Goal: Information Seeking & Learning: Learn about a topic

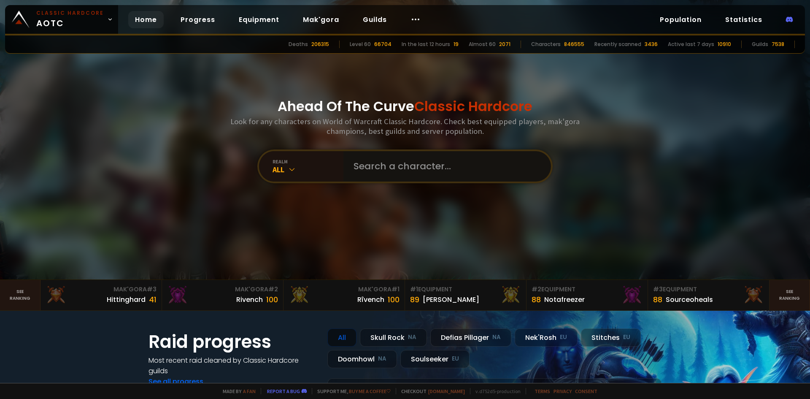
click at [387, 167] on input "text" at bounding box center [445, 166] width 192 height 30
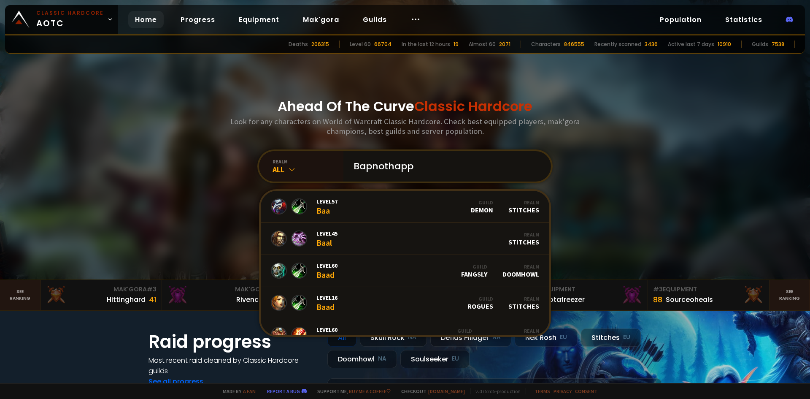
type input "Bapnothappy"
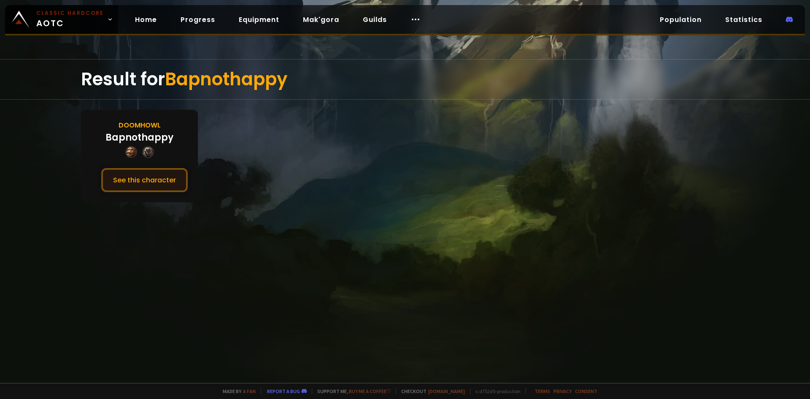
click at [159, 187] on button "See this character" at bounding box center [144, 180] width 86 height 24
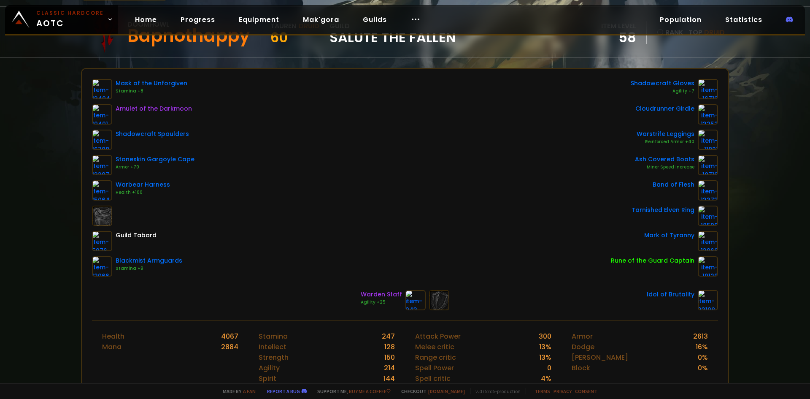
scroll to position [84, 0]
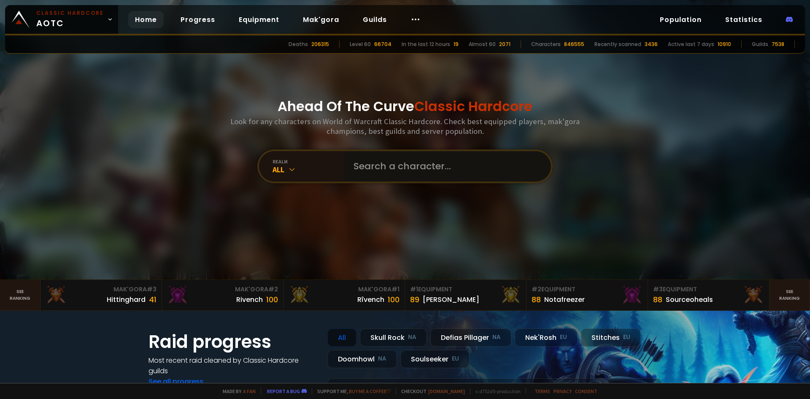
click at [365, 166] on input "text" at bounding box center [445, 166] width 192 height 30
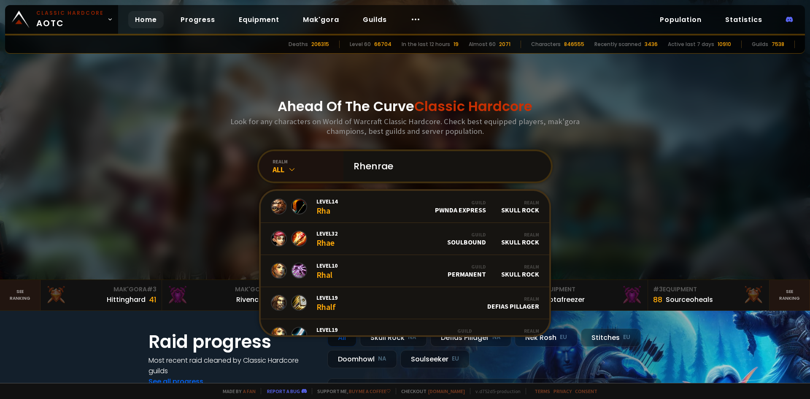
type input "Rhenrael"
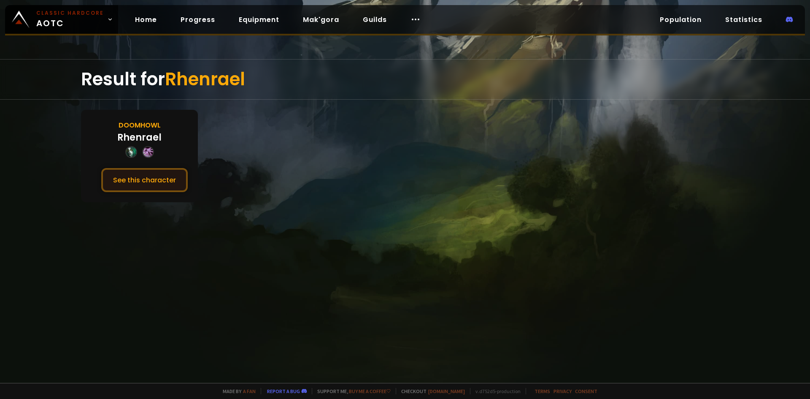
click at [177, 180] on button "See this character" at bounding box center [144, 180] width 86 height 24
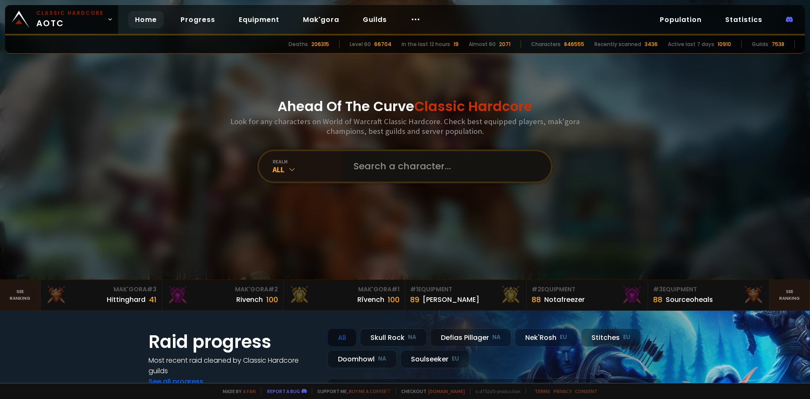
click at [359, 168] on input "text" at bounding box center [445, 166] width 192 height 30
type input "Vend"
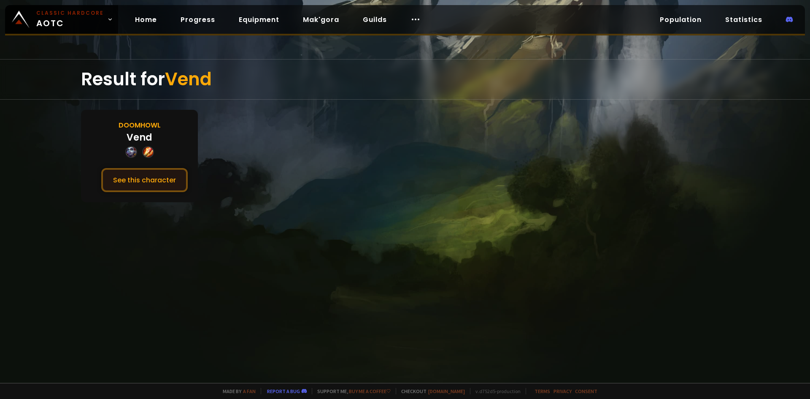
click at [136, 175] on button "See this character" at bounding box center [144, 180] width 86 height 24
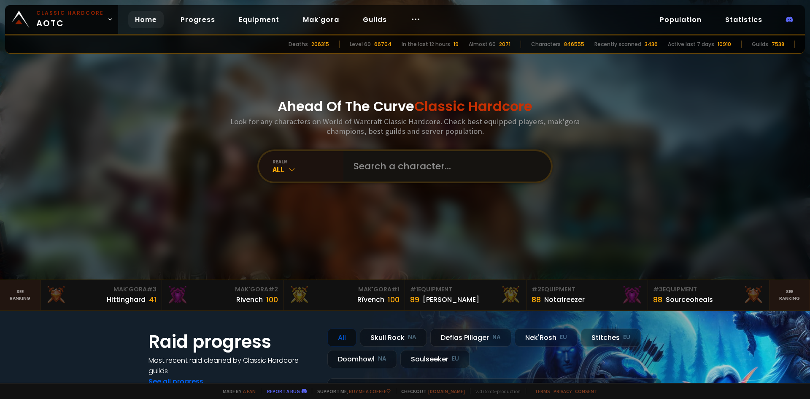
click at [475, 171] on input "text" at bounding box center [445, 166] width 192 height 30
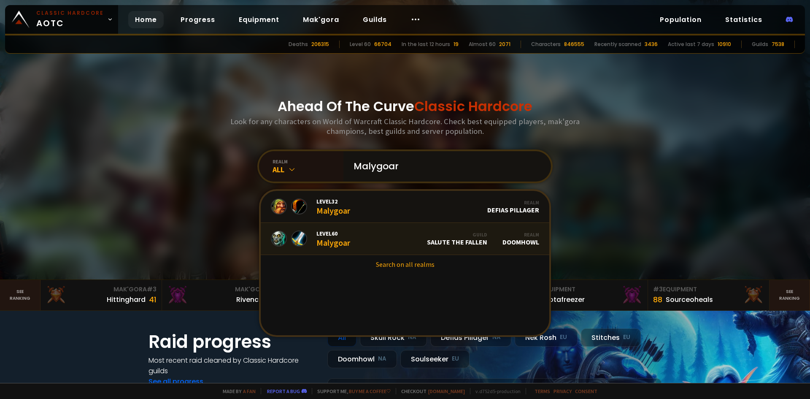
type input "Malygoar"
click at [373, 238] on link "Level 60 Malygoar Guild Salute The Fallen Realm Doomhowl" at bounding box center [405, 239] width 289 height 32
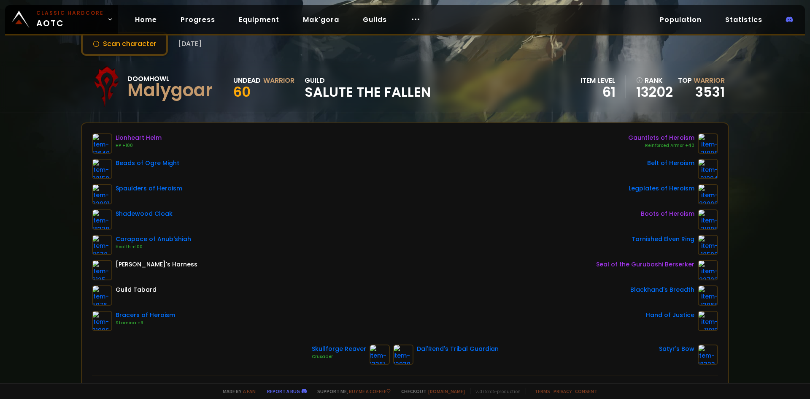
scroll to position [42, 0]
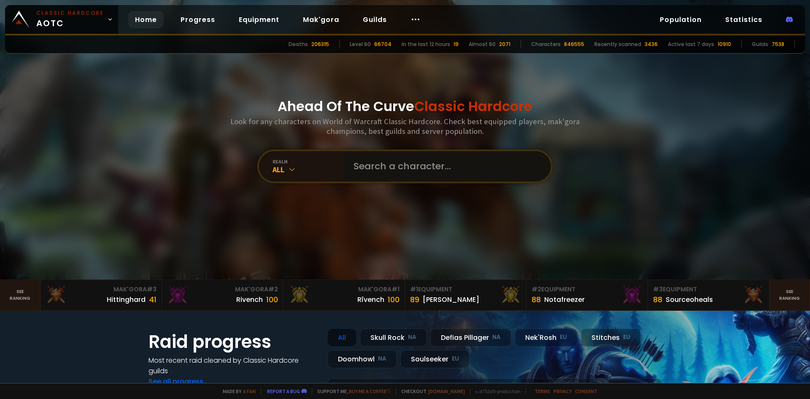
click at [374, 169] on input "text" at bounding box center [445, 166] width 192 height 30
type input "Hashescoc"
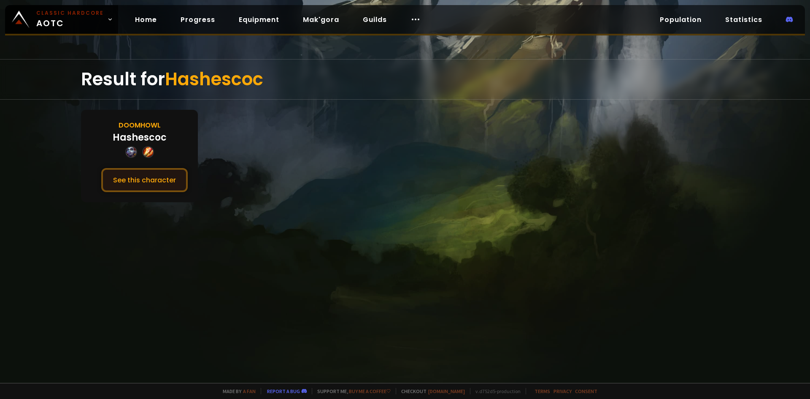
click at [148, 179] on button "See this character" at bounding box center [144, 180] width 86 height 24
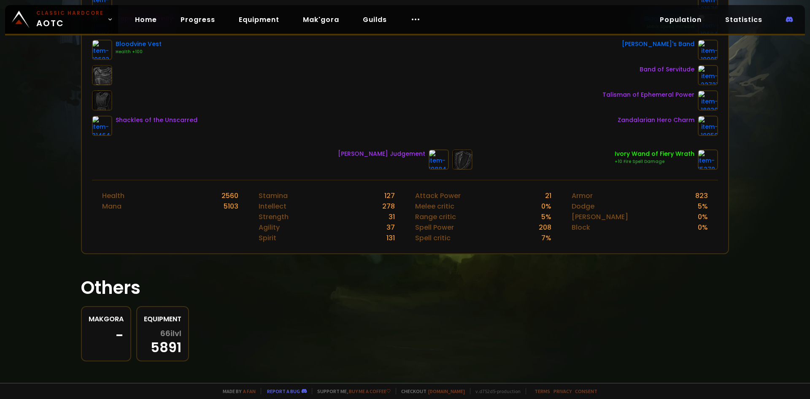
scroll to position [228, 0]
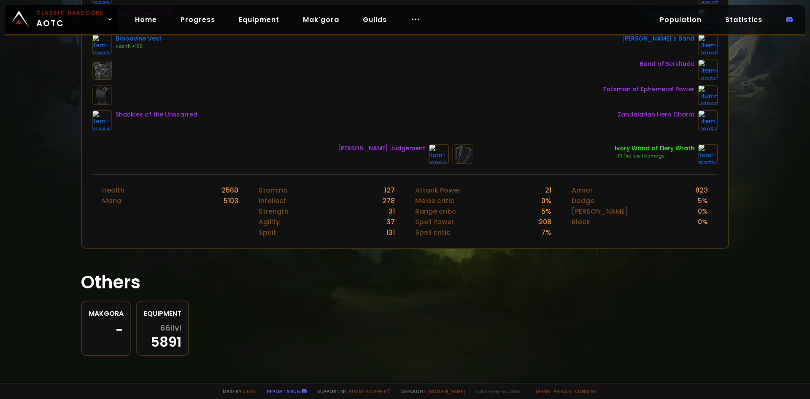
click at [165, 340] on div "66 ilvl 5891" at bounding box center [163, 336] width 38 height 24
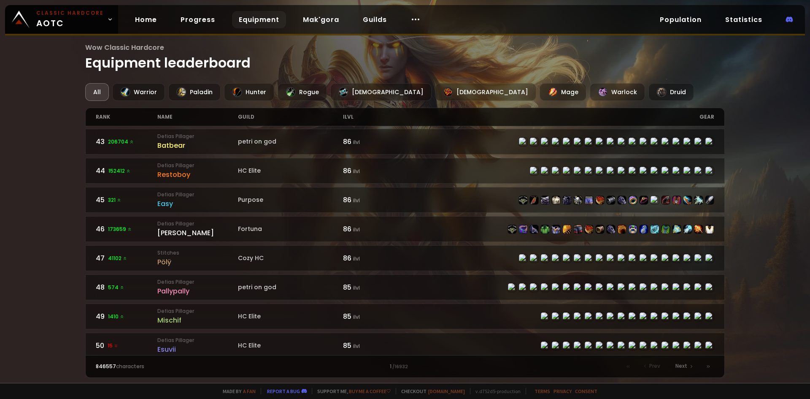
scroll to position [1230, 0]
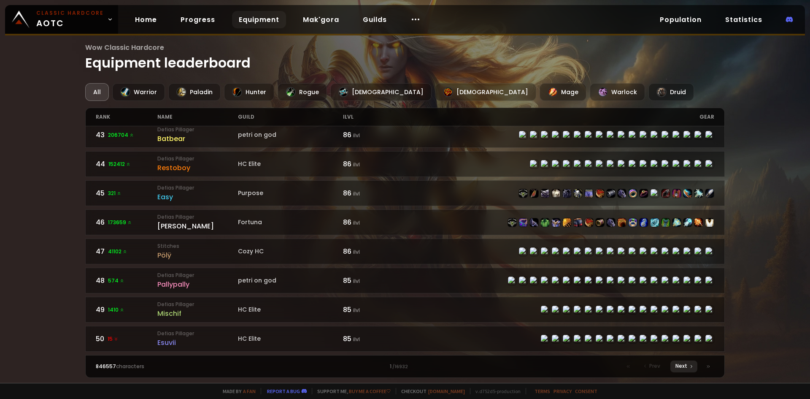
click at [678, 363] on span "Next" at bounding box center [682, 366] width 12 height 8
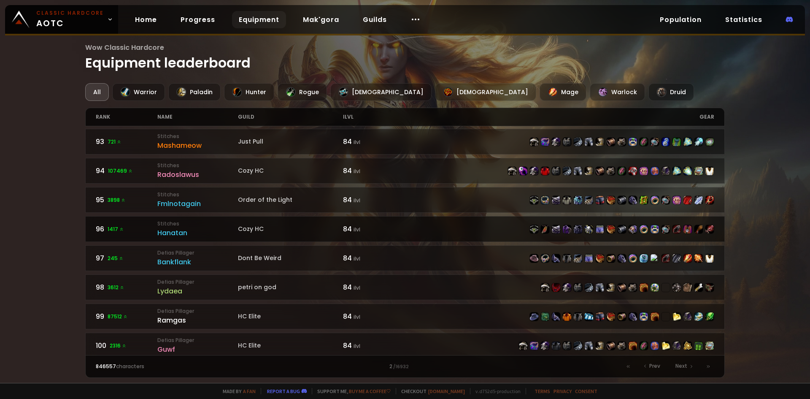
scroll to position [1230, 0]
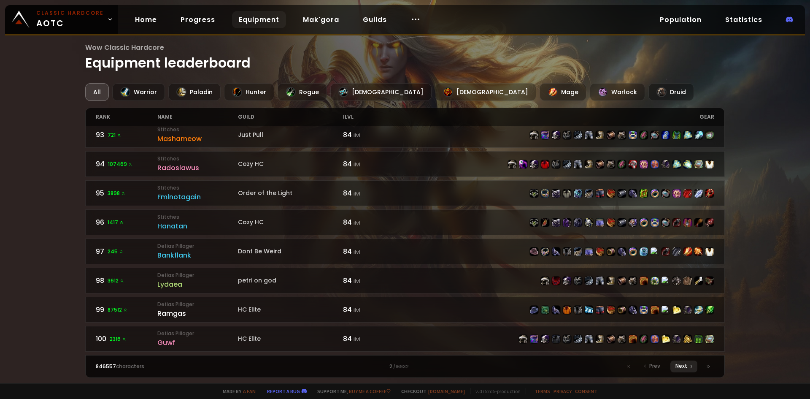
click at [692, 368] on icon at bounding box center [691, 366] width 5 height 5
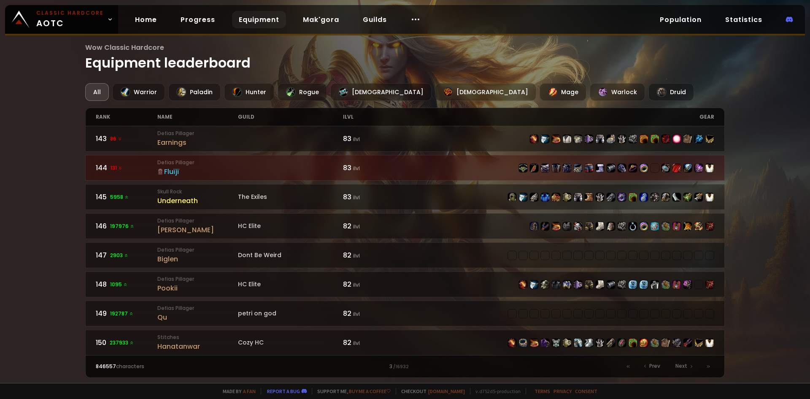
scroll to position [1230, 0]
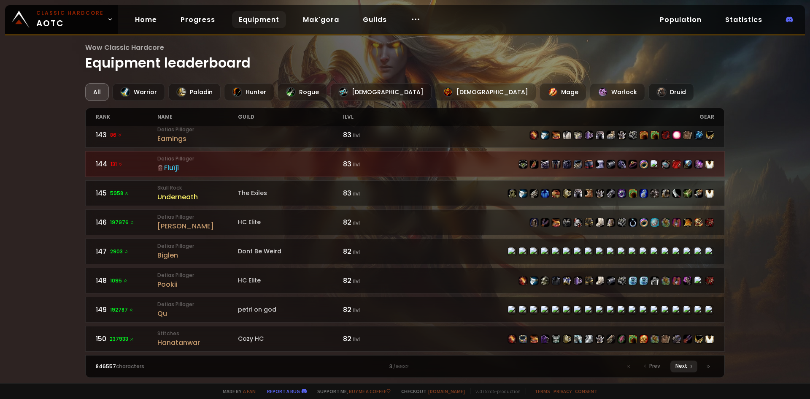
click at [685, 368] on span "Next" at bounding box center [682, 366] width 12 height 8
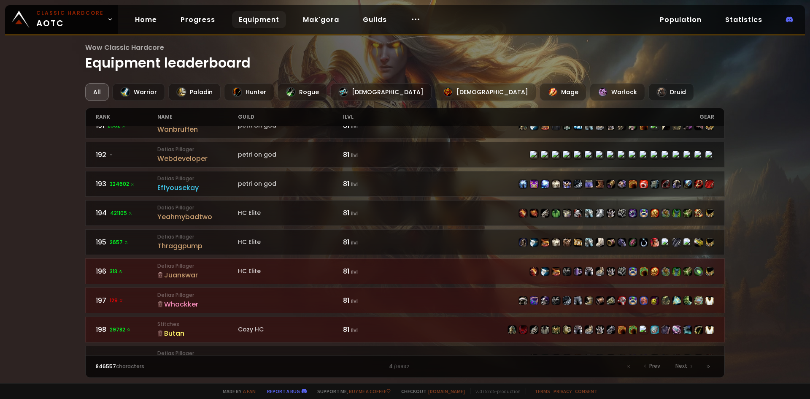
scroll to position [1230, 0]
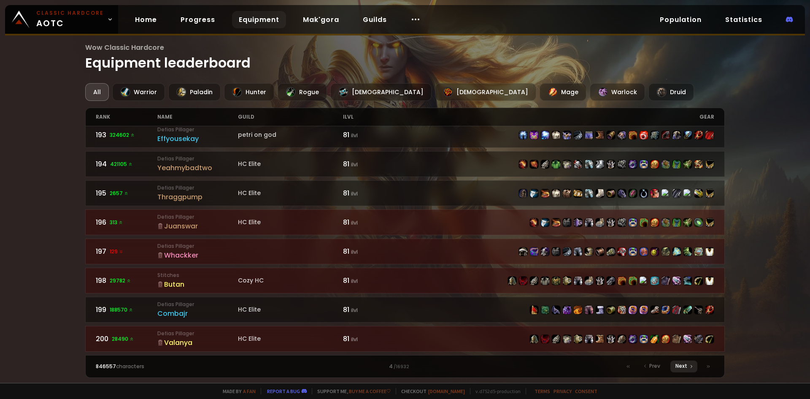
click at [682, 365] on span "Next" at bounding box center [682, 366] width 12 height 8
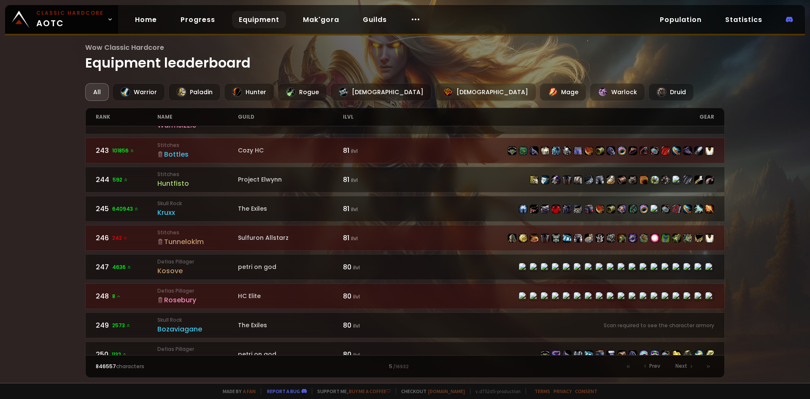
scroll to position [1230, 0]
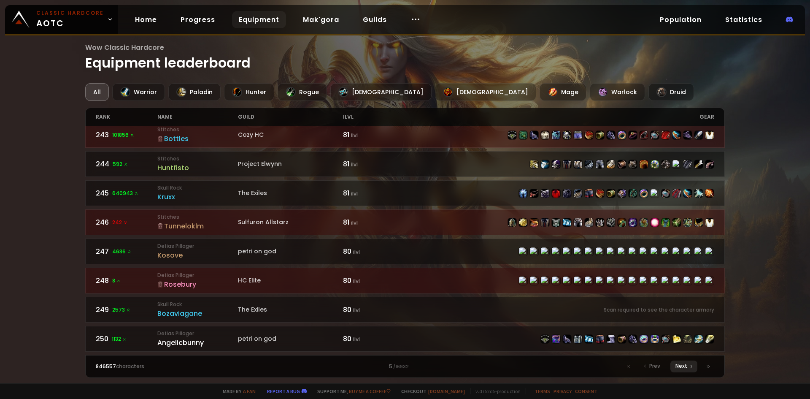
click at [680, 365] on span "Next" at bounding box center [682, 366] width 12 height 8
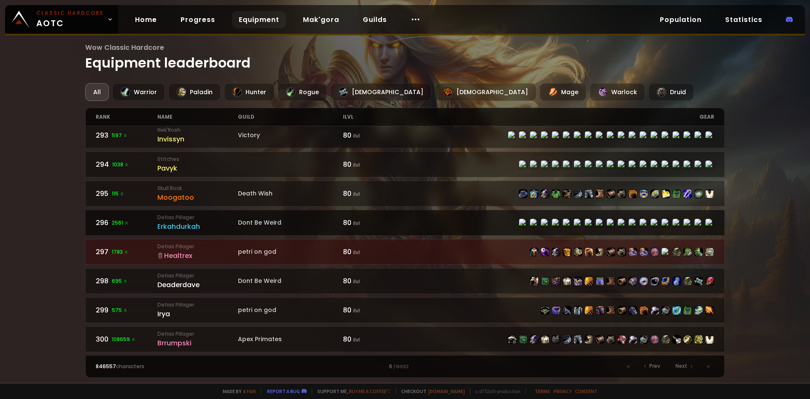
scroll to position [1230, 0]
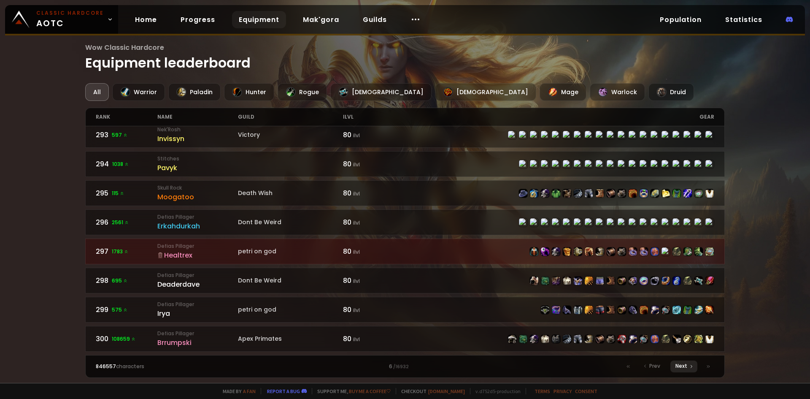
click at [682, 363] on span "Next" at bounding box center [682, 366] width 12 height 8
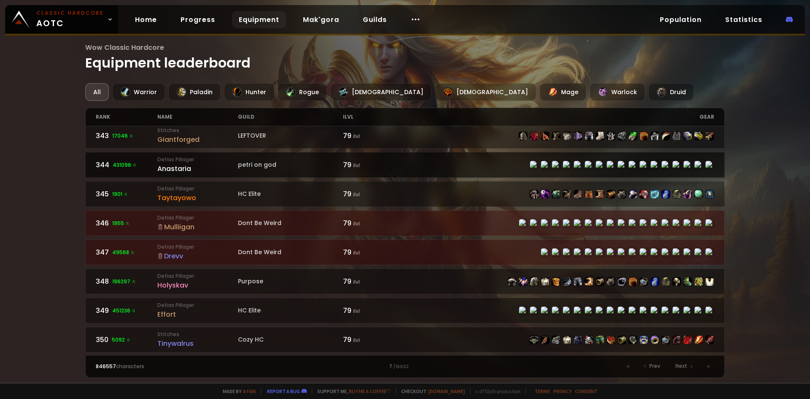
scroll to position [1230, 0]
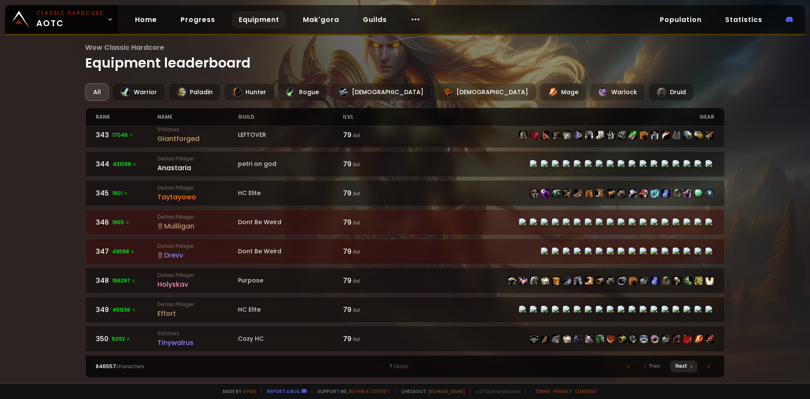
click at [687, 365] on span "Next" at bounding box center [682, 366] width 12 height 8
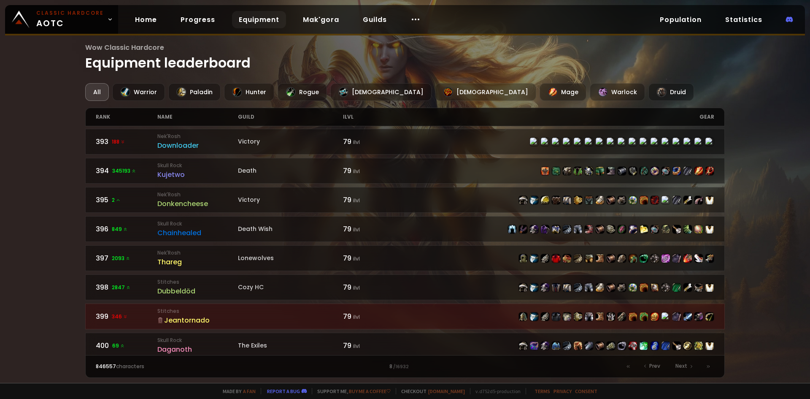
scroll to position [1230, 0]
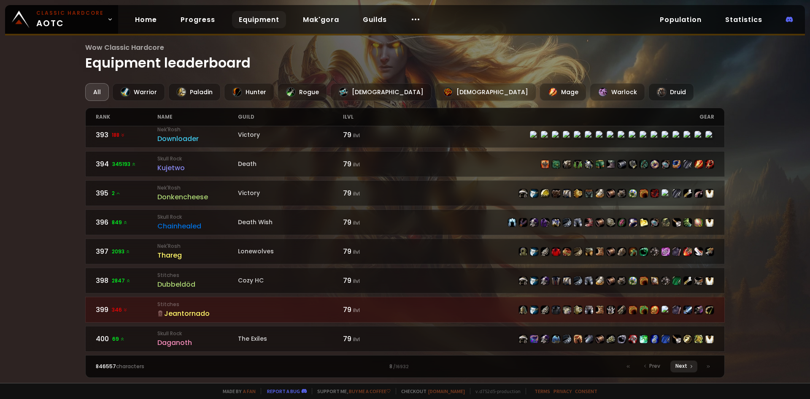
click at [690, 368] on icon at bounding box center [691, 366] width 5 height 5
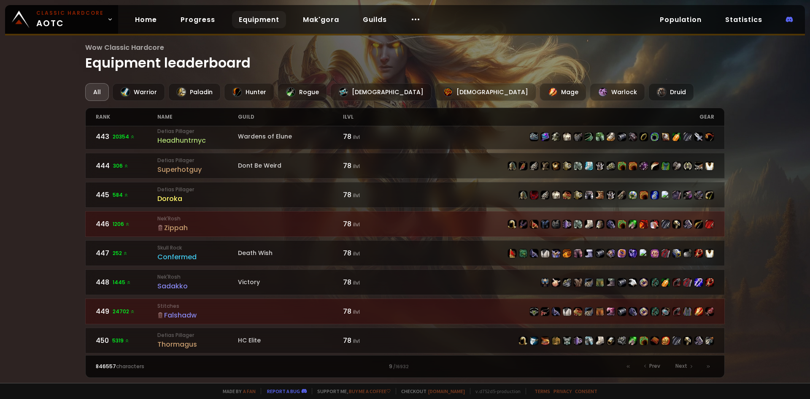
scroll to position [1230, 0]
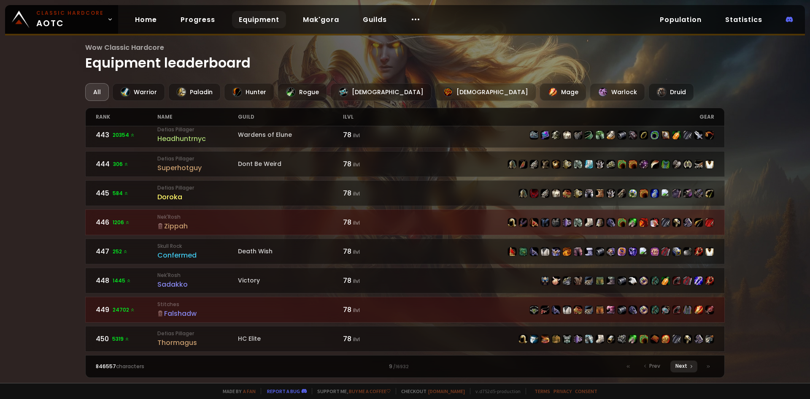
click at [680, 368] on span "Next" at bounding box center [682, 366] width 12 height 8
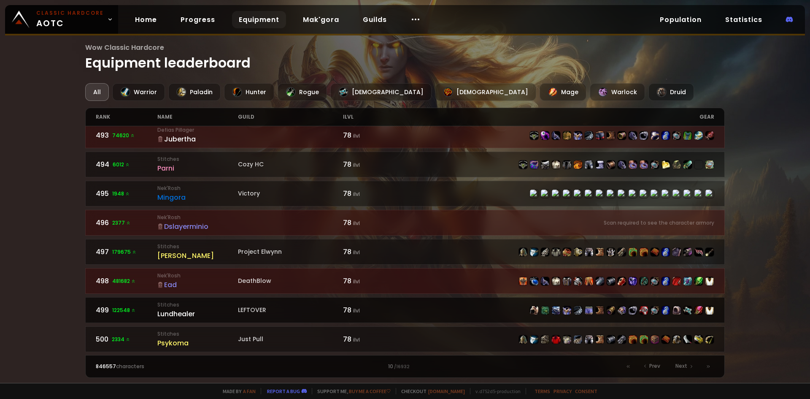
scroll to position [1230, 0]
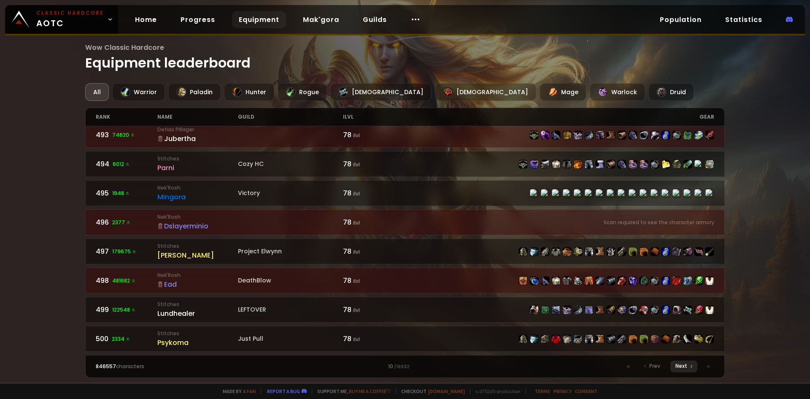
click at [678, 367] on span "Next" at bounding box center [682, 366] width 12 height 8
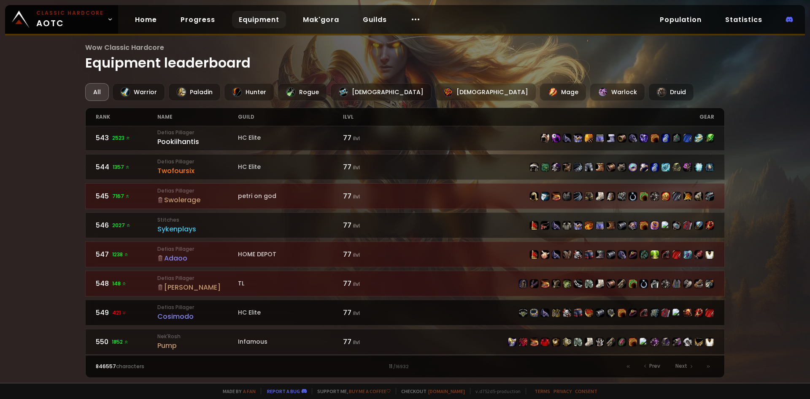
scroll to position [1230, 0]
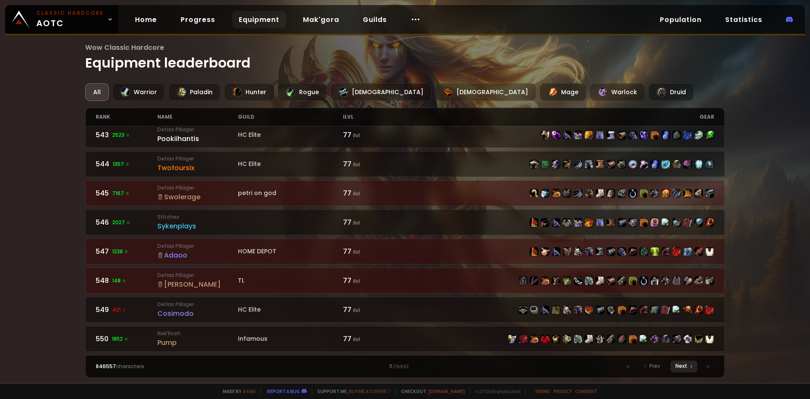
click at [679, 364] on span "Next" at bounding box center [682, 366] width 12 height 8
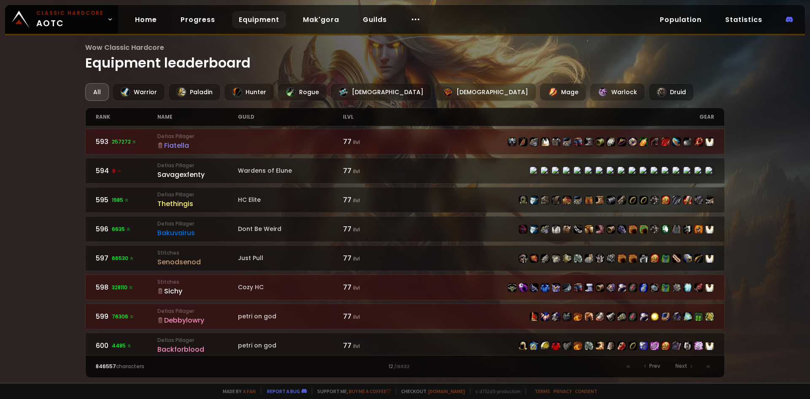
scroll to position [1230, 0]
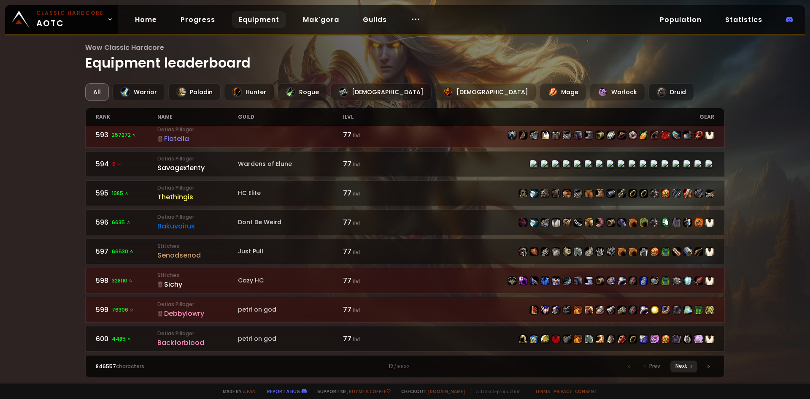
click at [676, 365] on span "Next" at bounding box center [682, 366] width 12 height 8
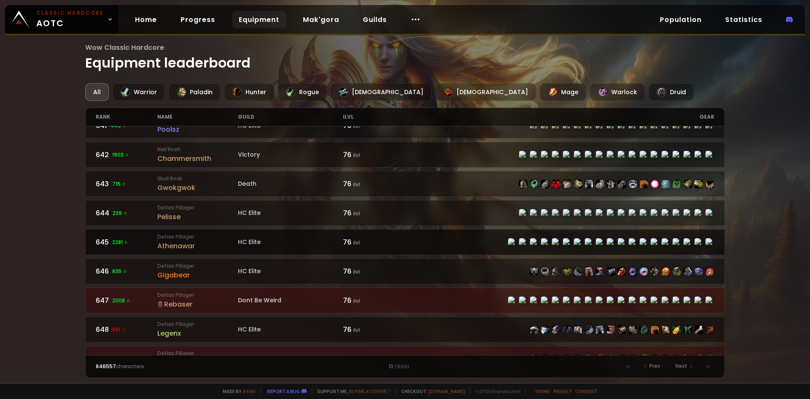
scroll to position [1230, 0]
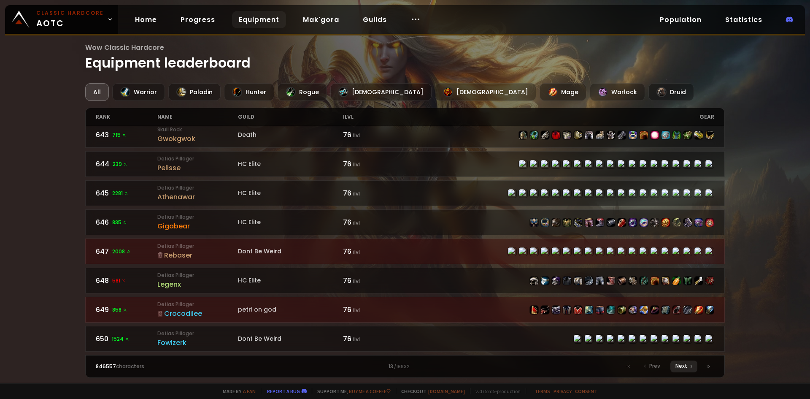
click at [684, 363] on span "Next" at bounding box center [682, 366] width 12 height 8
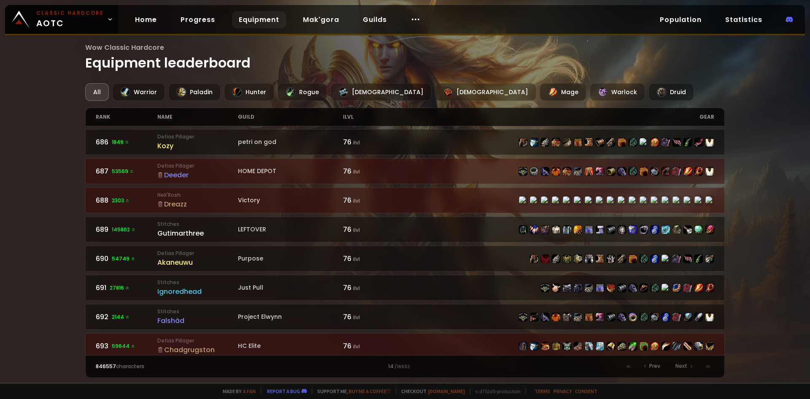
scroll to position [1230, 0]
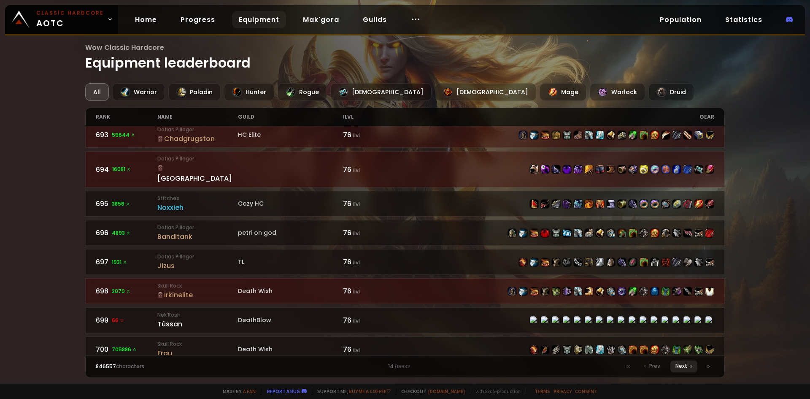
click at [679, 368] on span "Next" at bounding box center [682, 366] width 12 height 8
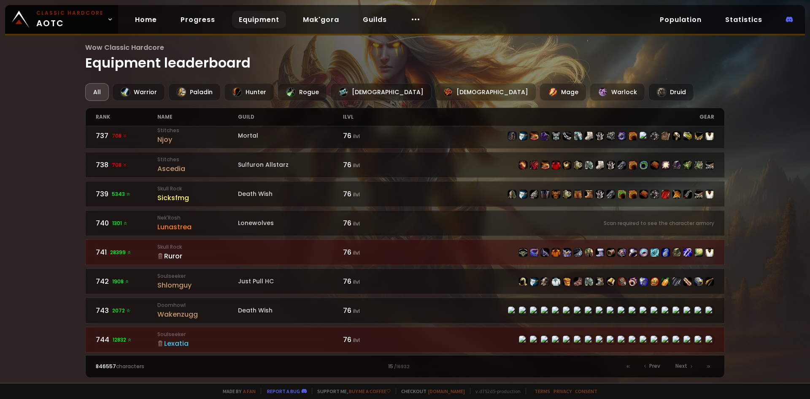
scroll to position [1230, 0]
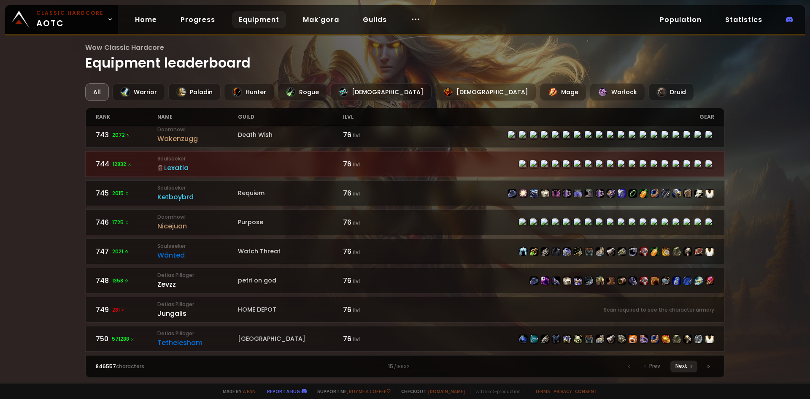
click at [685, 369] on span "Next" at bounding box center [682, 366] width 12 height 8
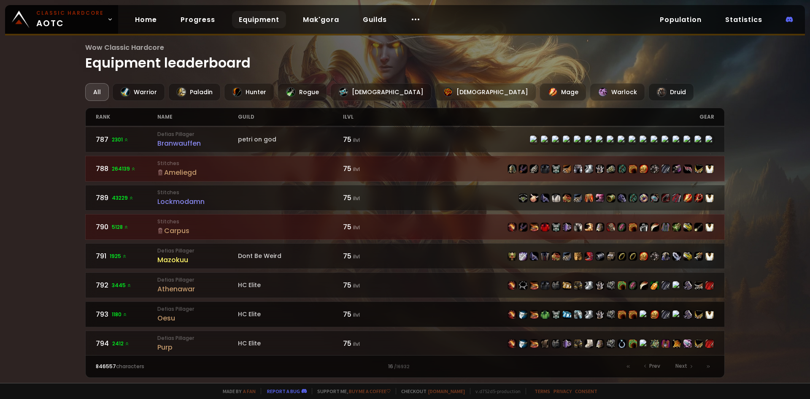
scroll to position [1230, 0]
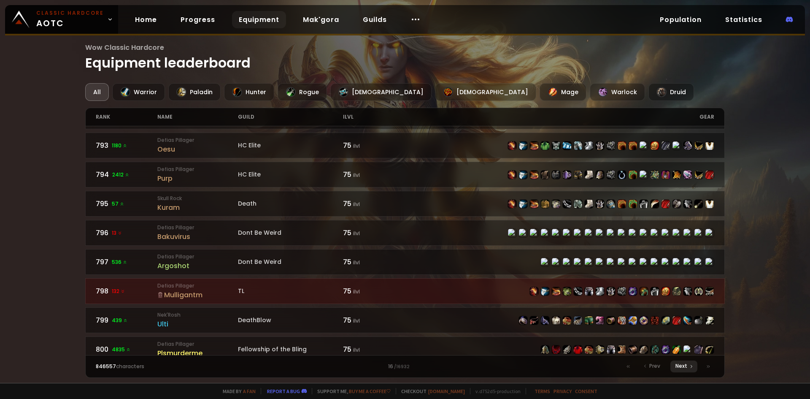
click at [690, 367] on icon at bounding box center [691, 366] width 5 height 5
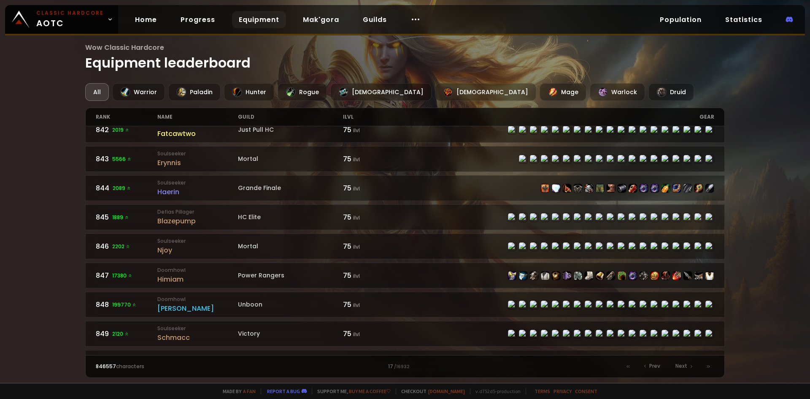
scroll to position [1230, 0]
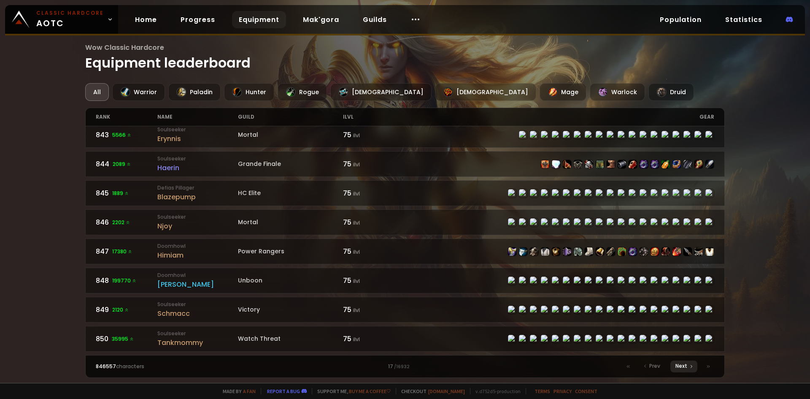
click at [692, 365] on icon at bounding box center [691, 366] width 5 height 5
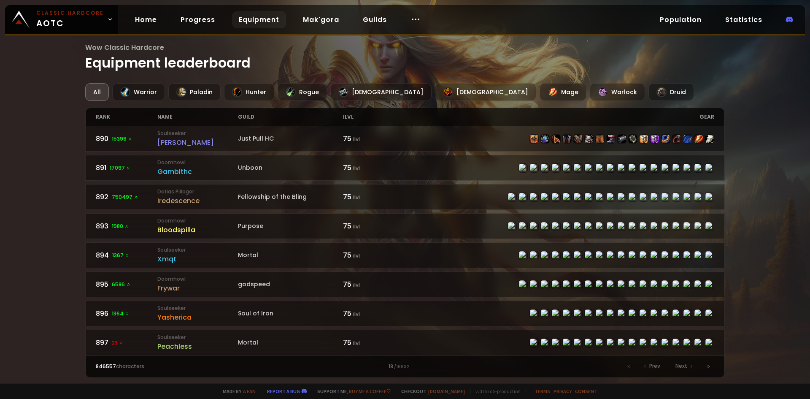
scroll to position [1230, 0]
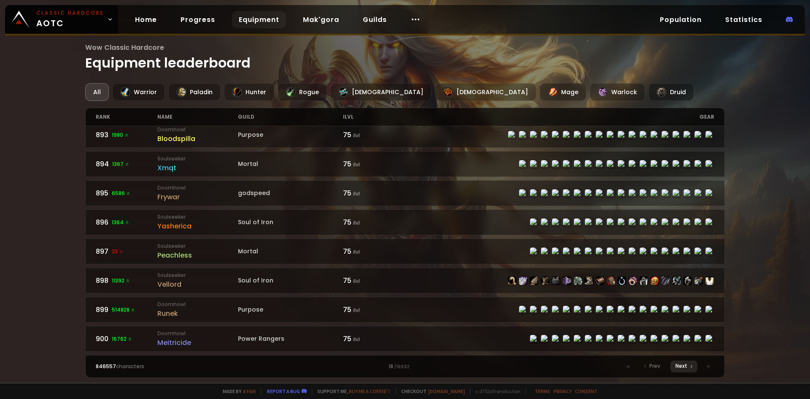
click at [684, 362] on span "Next" at bounding box center [682, 366] width 12 height 8
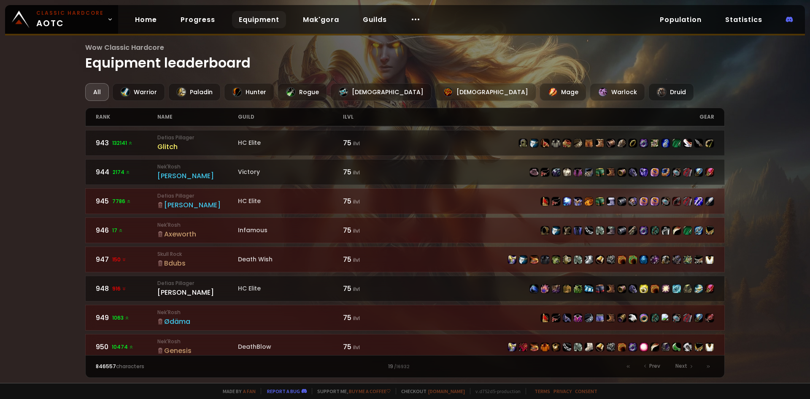
scroll to position [1230, 0]
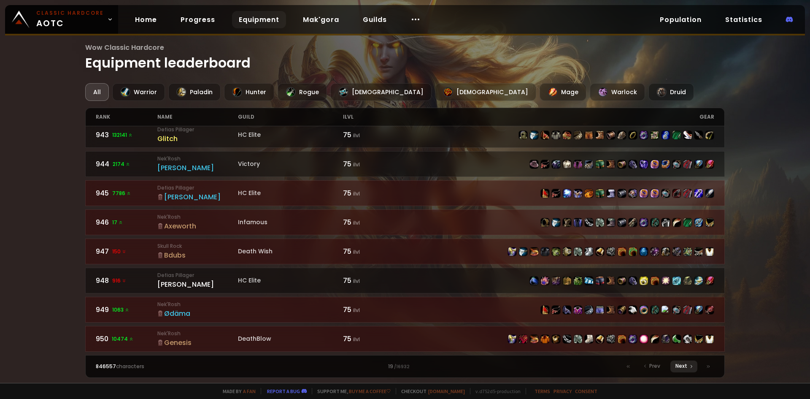
click at [687, 367] on span "Next" at bounding box center [682, 366] width 12 height 8
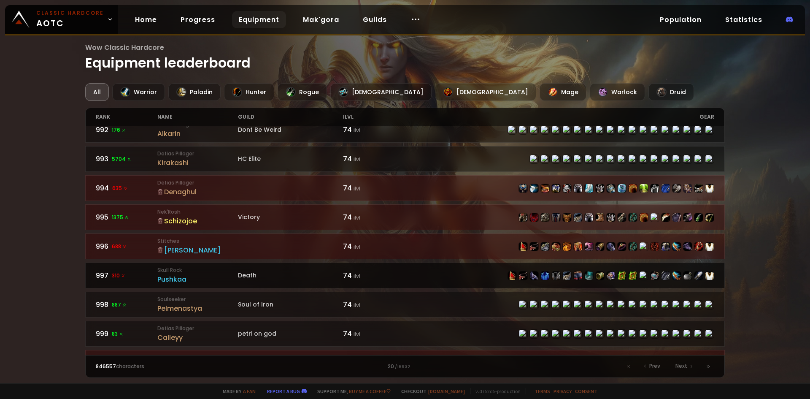
scroll to position [1230, 0]
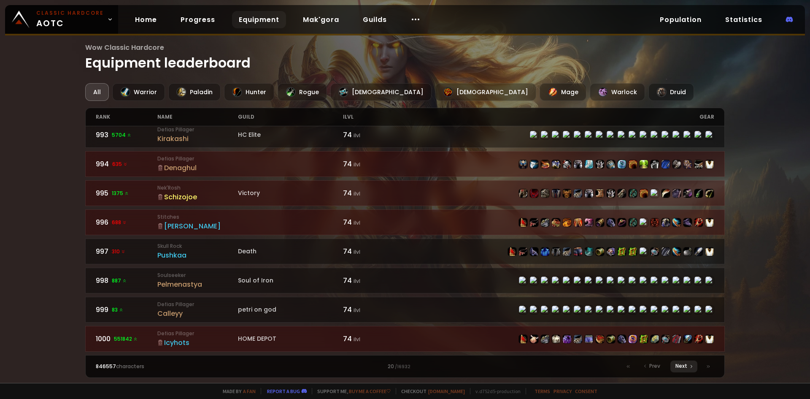
click at [681, 365] on span "Next" at bounding box center [682, 366] width 12 height 8
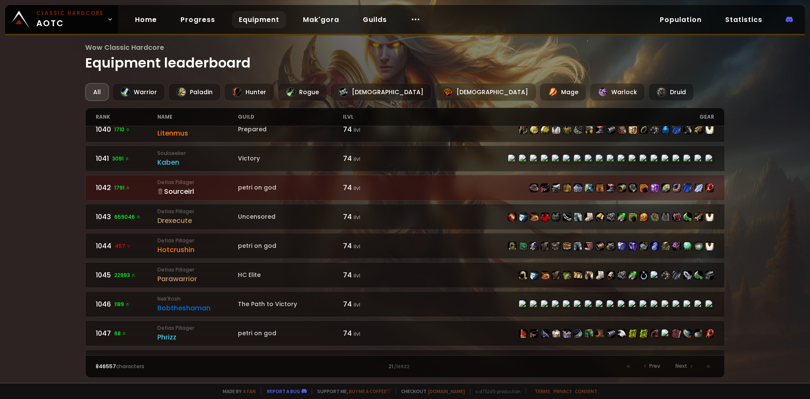
scroll to position [1230, 0]
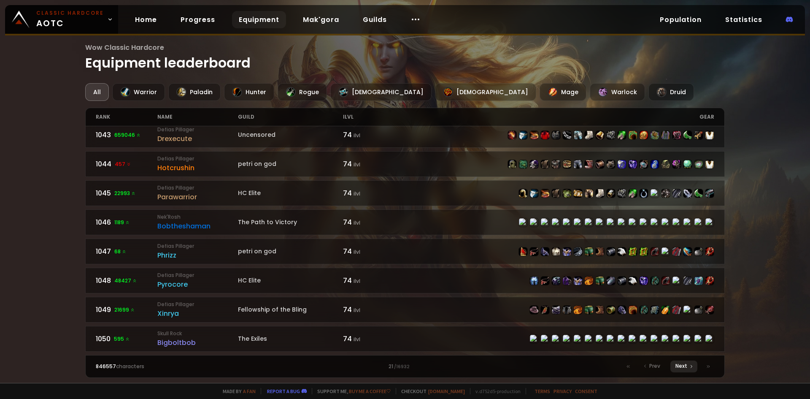
click at [682, 366] on span "Next" at bounding box center [682, 366] width 12 height 8
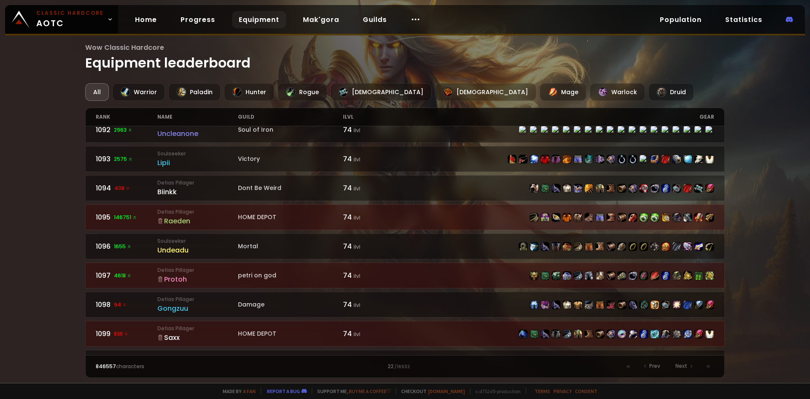
scroll to position [1230, 0]
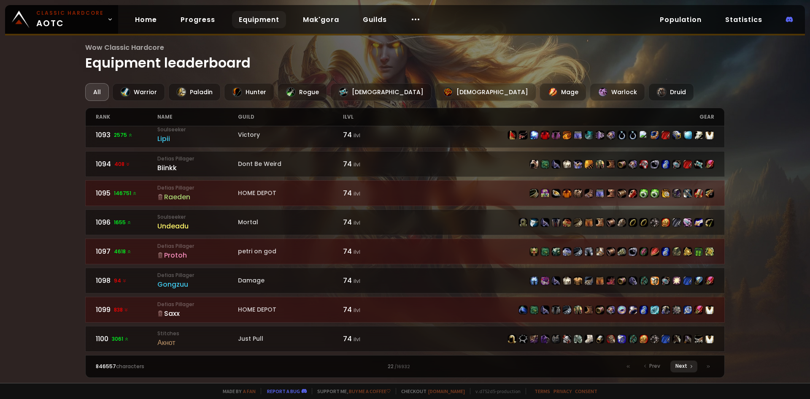
click at [684, 369] on span "Next" at bounding box center [682, 366] width 12 height 8
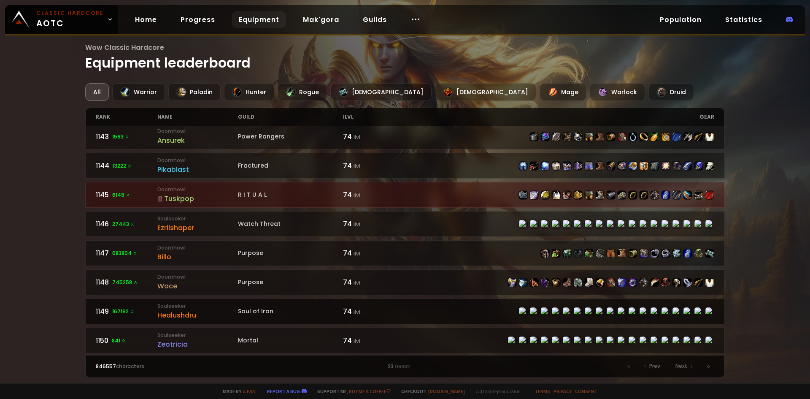
scroll to position [1230, 0]
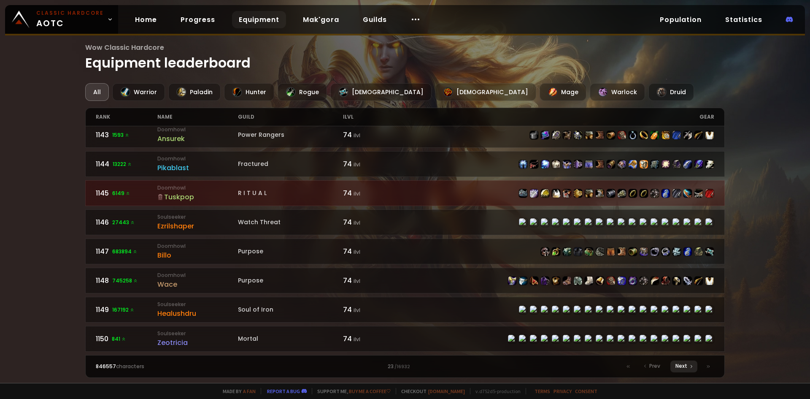
click at [677, 368] on span "Next" at bounding box center [682, 366] width 12 height 8
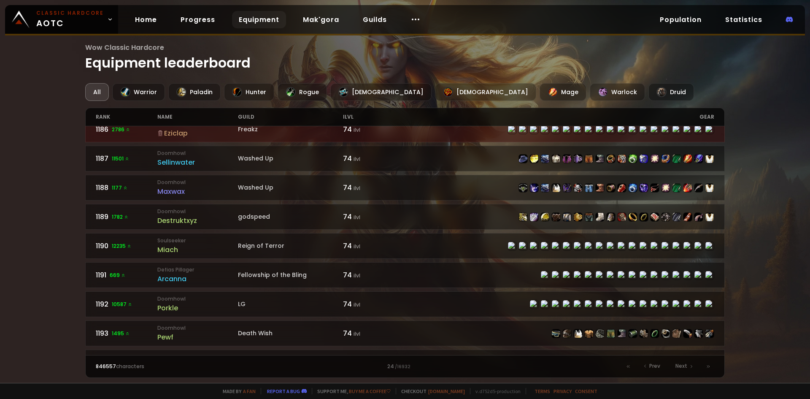
scroll to position [1139, 0]
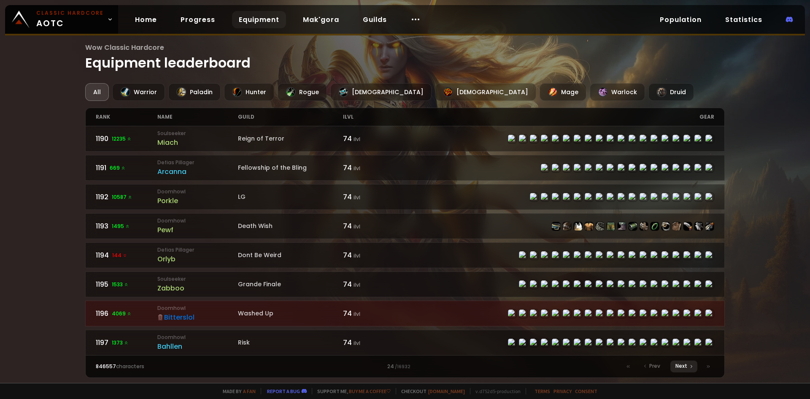
click at [691, 365] on icon at bounding box center [691, 366] width 5 height 5
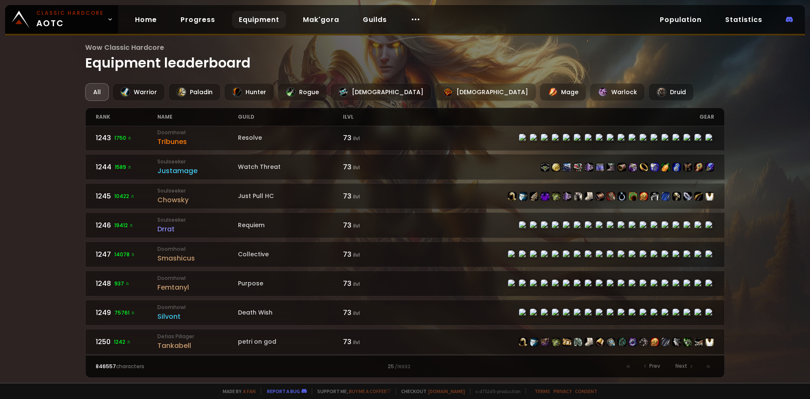
scroll to position [1230, 0]
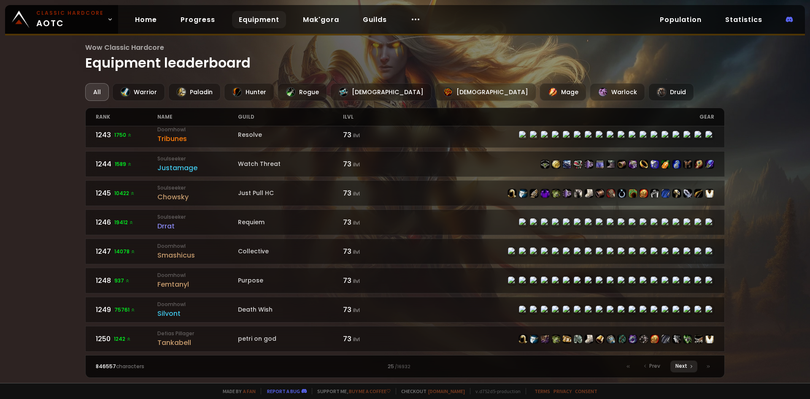
click at [686, 368] on span "Next" at bounding box center [682, 366] width 12 height 8
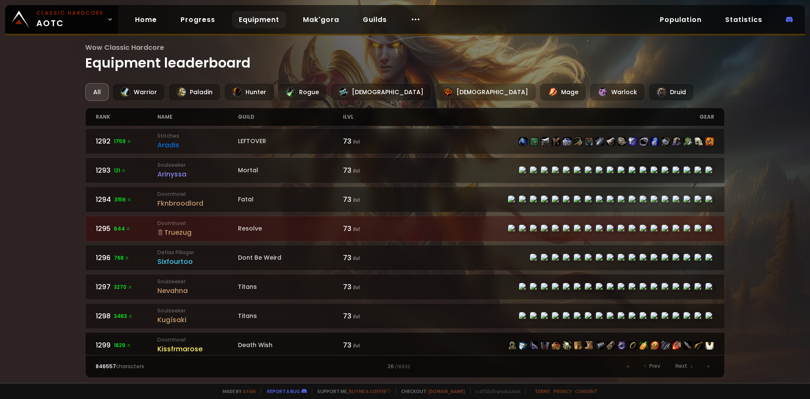
scroll to position [1230, 0]
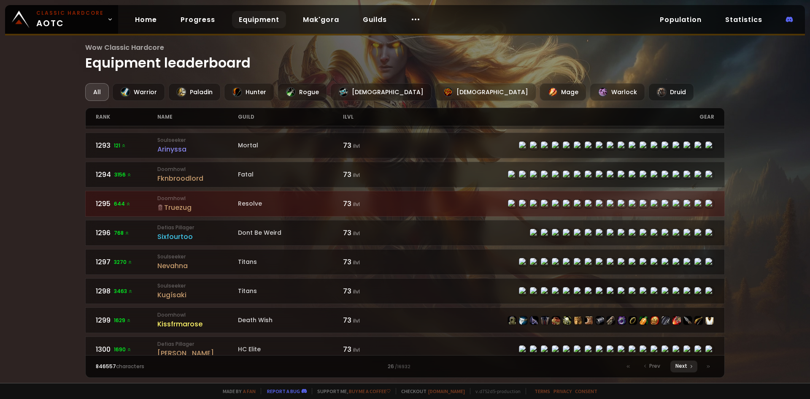
click at [692, 365] on icon at bounding box center [691, 366] width 5 height 5
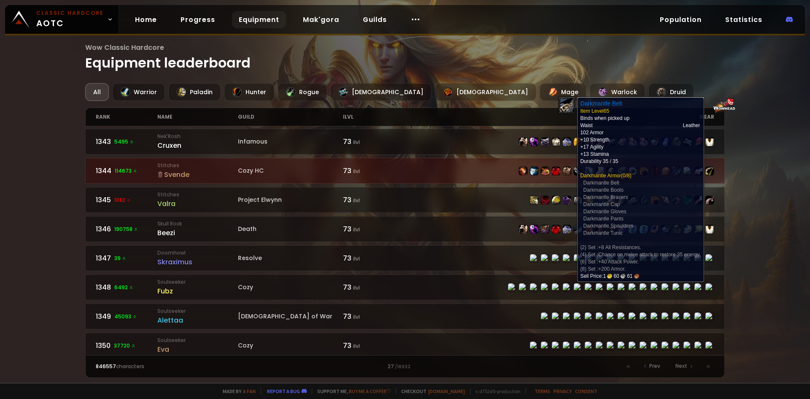
scroll to position [1230, 0]
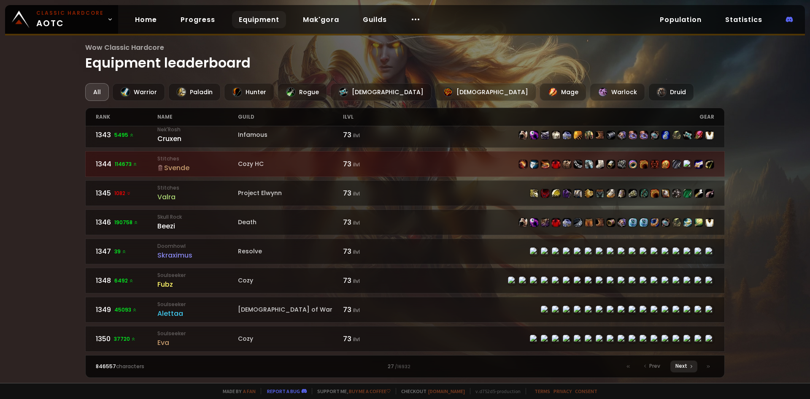
click at [685, 365] on span "Next" at bounding box center [682, 366] width 12 height 8
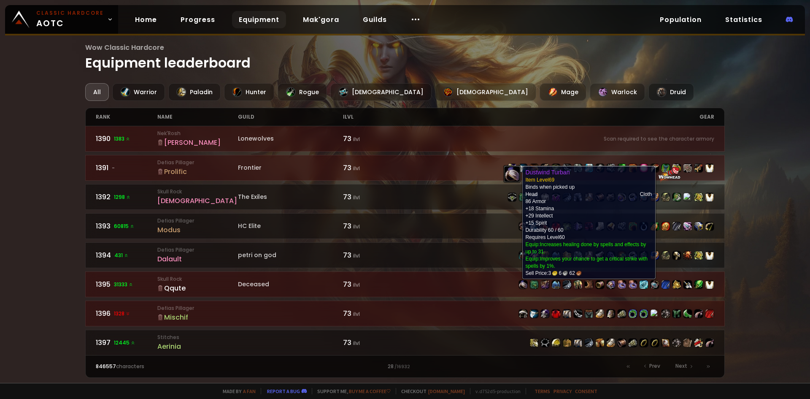
scroll to position [1230, 0]
